Goal: Information Seeking & Learning: Learn about a topic

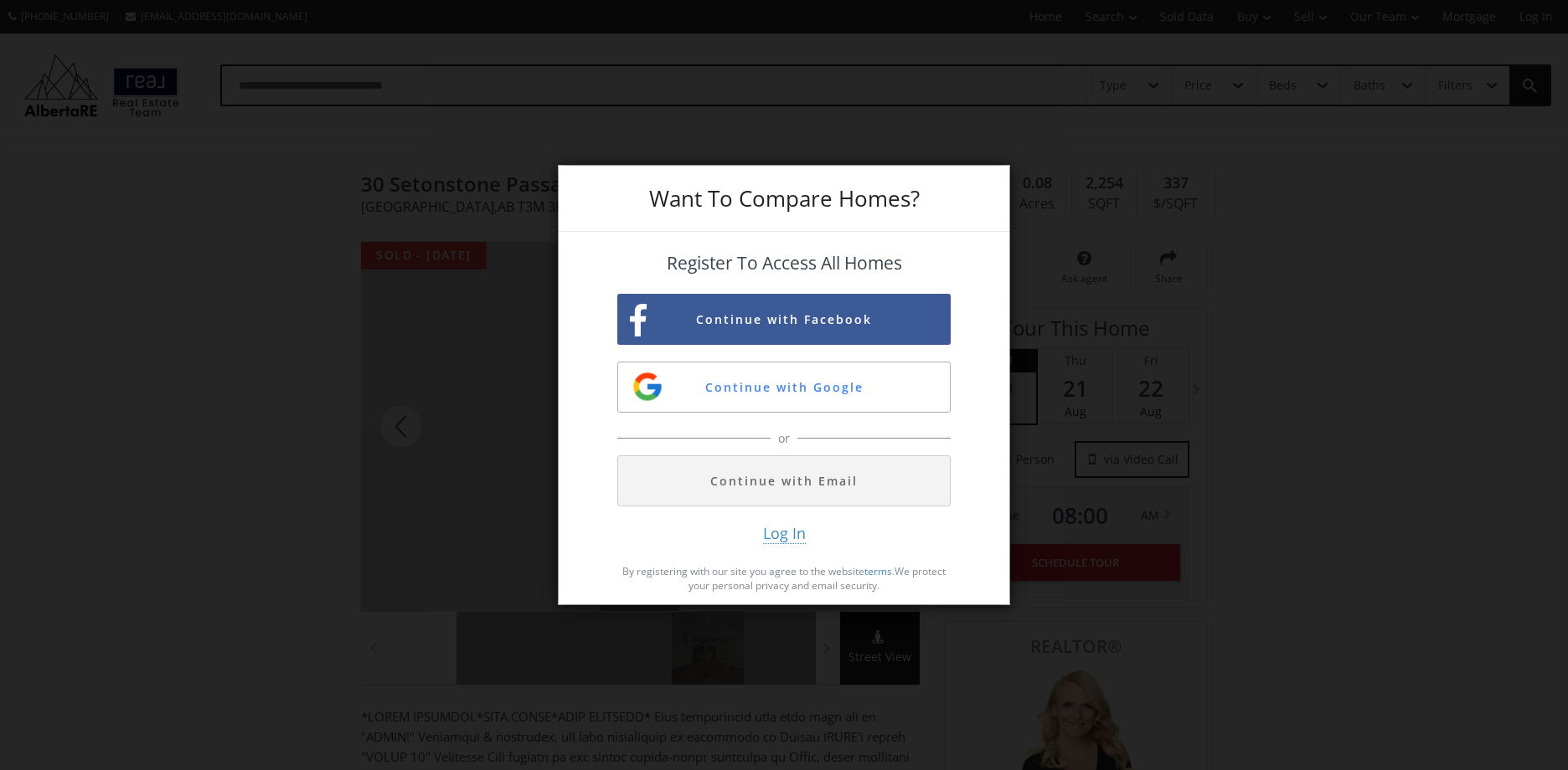
click at [1117, 448] on div "Want To Compare Homes? Register To Access All Homes Continue with Facebook Cont…" at bounding box center [784, 385] width 1568 height 770
click at [1163, 205] on div "Want To Compare Homes? Register To Access All Homes Continue with Facebook Cont…" at bounding box center [784, 385] width 1568 height 770
click at [1038, 84] on div "Want To Compare Homes? Register To Access All Homes Continue with Facebook Cont…" at bounding box center [784, 385] width 1568 height 770
click at [1235, 101] on div "Want To Compare Homes? Register To Access All Homes Continue with Facebook Cont…" at bounding box center [784, 385] width 1568 height 770
drag, startPoint x: 1162, startPoint y: 443, endPoint x: 277, endPoint y: 511, distance: 887.6
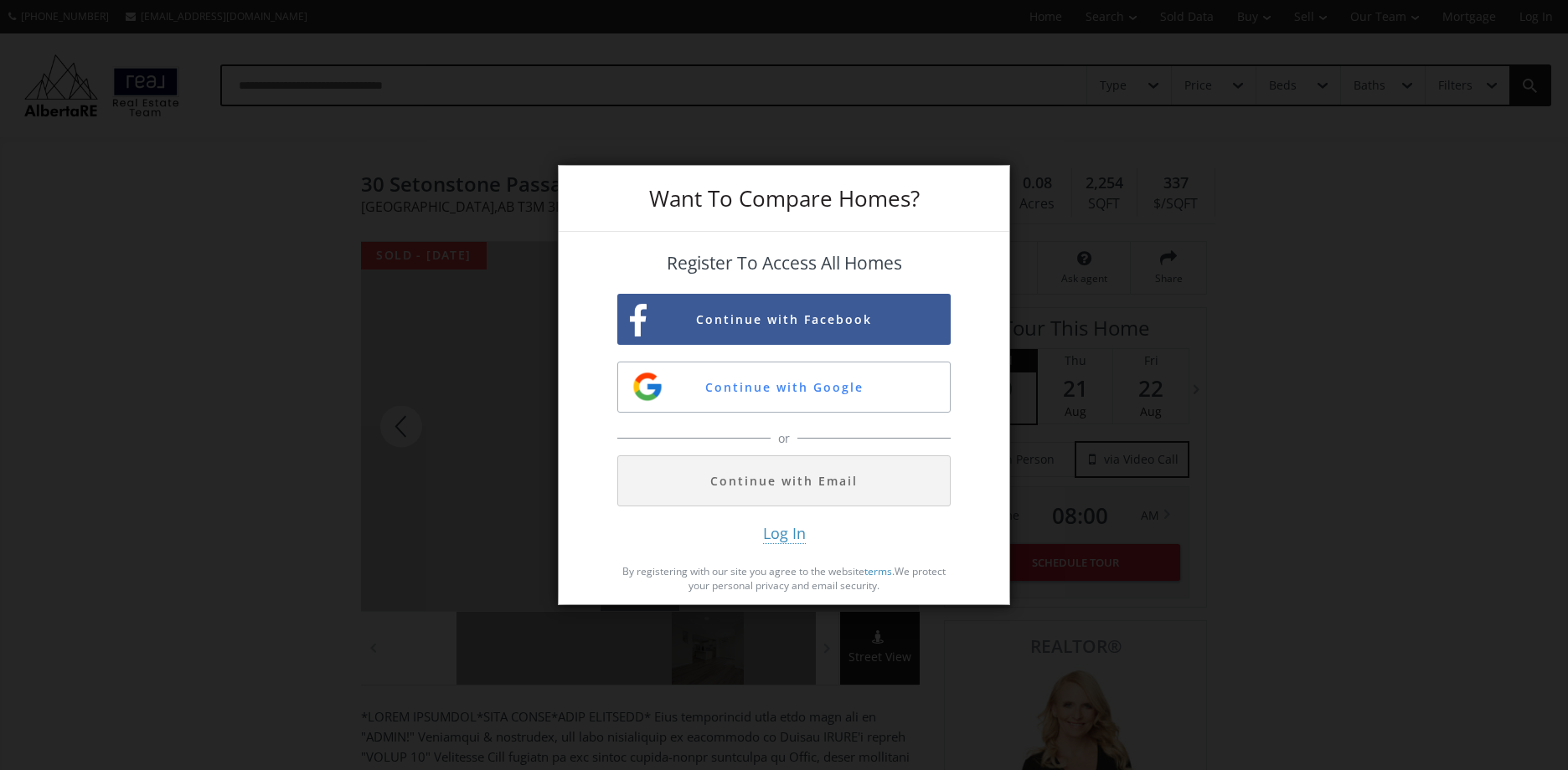
click at [1158, 444] on div "Want To Compare Homes? Register To Access All Homes Continue with Facebook Cont…" at bounding box center [784, 385] width 1568 height 770
click at [272, 545] on div "Want To Compare Homes? Register To Access All Homes Continue with Facebook Cont…" at bounding box center [784, 385] width 1568 height 770
click at [1245, 518] on div "Want To Compare Homes? Register To Access All Homes Continue with Facebook Cont…" at bounding box center [784, 385] width 1568 height 770
